Goal: Feedback & Contribution: Contribute content

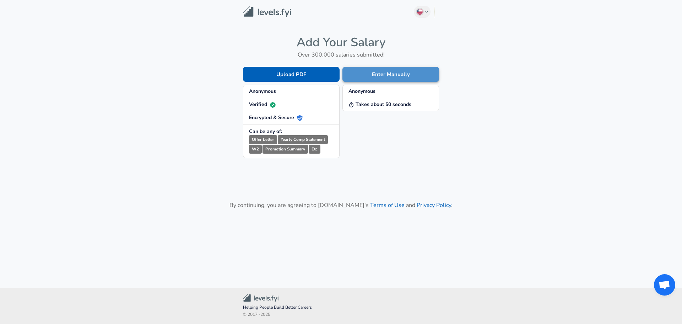
click at [387, 71] on button "Enter Manually" at bounding box center [390, 74] width 97 height 15
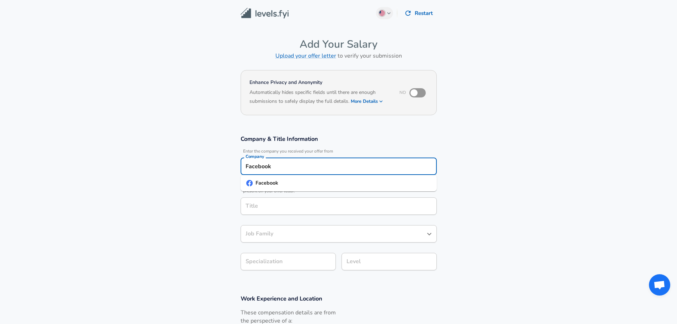
click at [301, 168] on input "Facebook" at bounding box center [339, 166] width 190 height 11
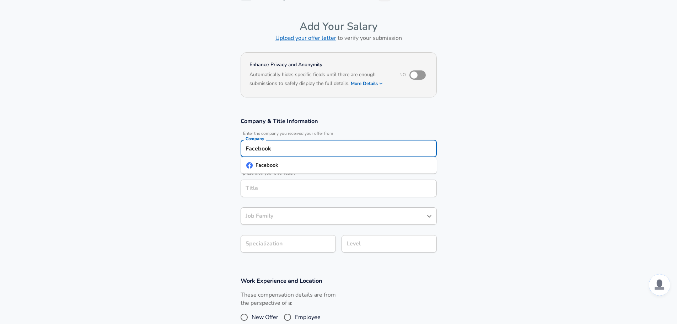
scroll to position [71, 0]
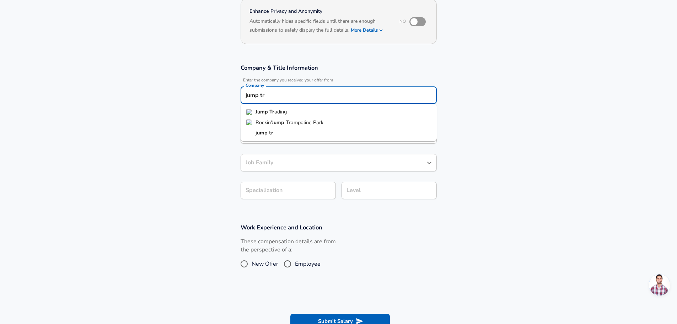
click at [290, 115] on li "Jump Tr ading" at bounding box center [339, 112] width 196 height 11
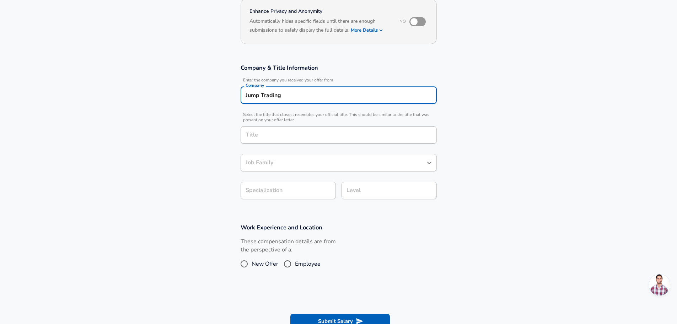
type input "Jump Trading"
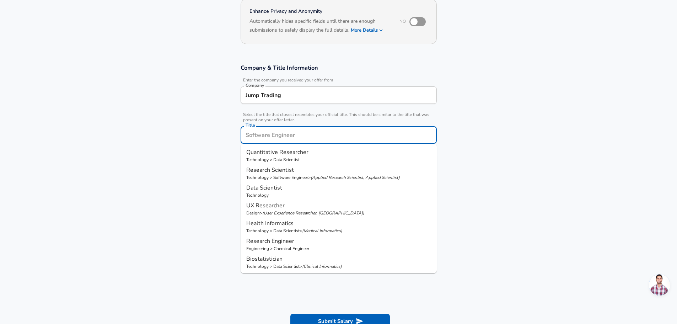
click at [288, 140] on input "Title" at bounding box center [339, 134] width 190 height 11
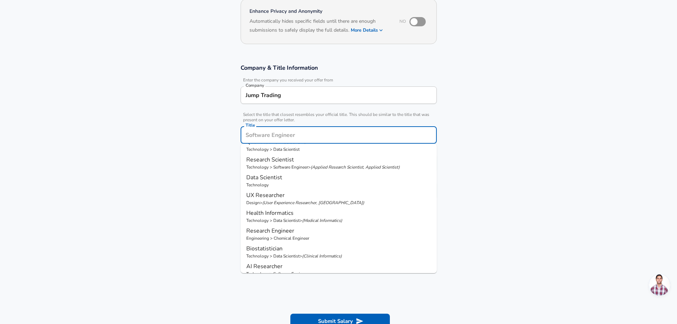
scroll to position [0, 0]
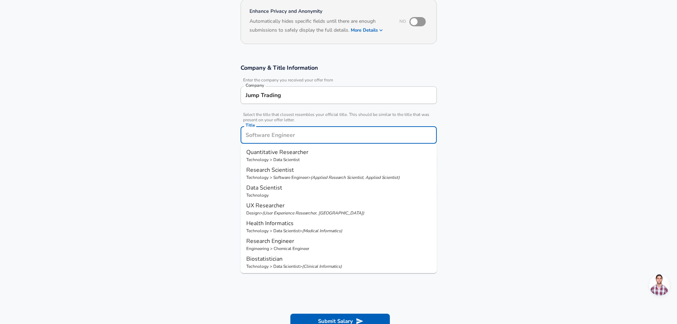
click at [315, 176] on p "( Applied Research Scientist, Applied Scientist )" at bounding box center [355, 177] width 89 height 6
type input "Research Scientist"
type input "Research"
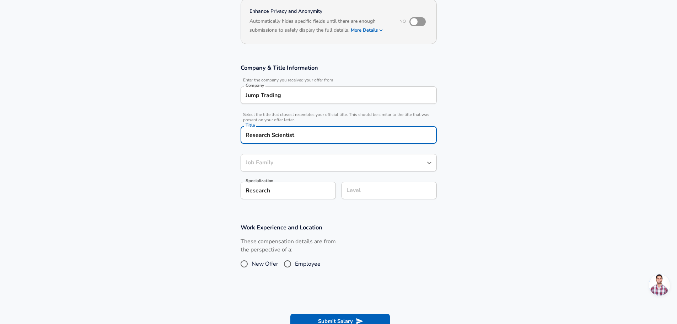
type input "Software Engineer"
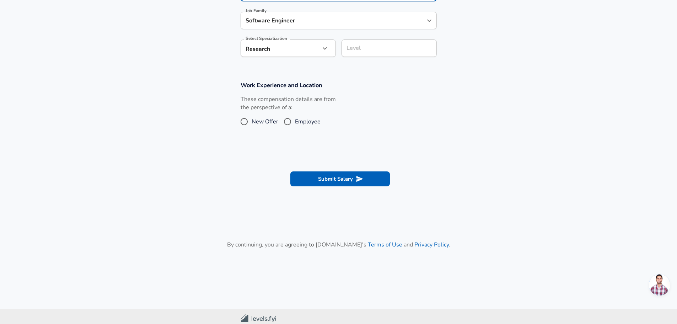
scroll to position [227, 0]
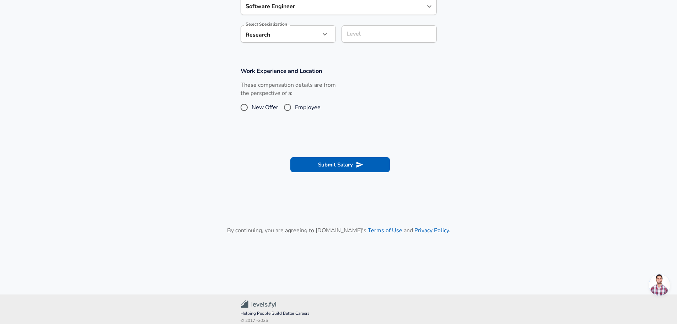
click at [373, 39] on input "Level" at bounding box center [389, 33] width 89 height 11
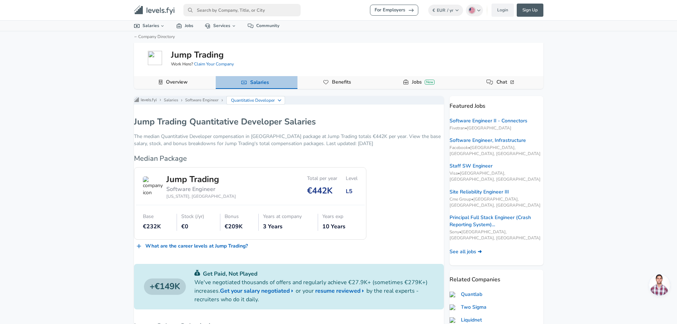
click at [250, 85] on link "Salaries" at bounding box center [259, 82] width 25 height 12
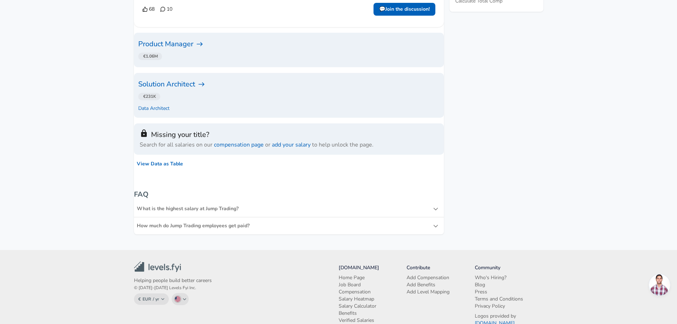
scroll to position [484, 0]
